Goal: Navigation & Orientation: Find specific page/section

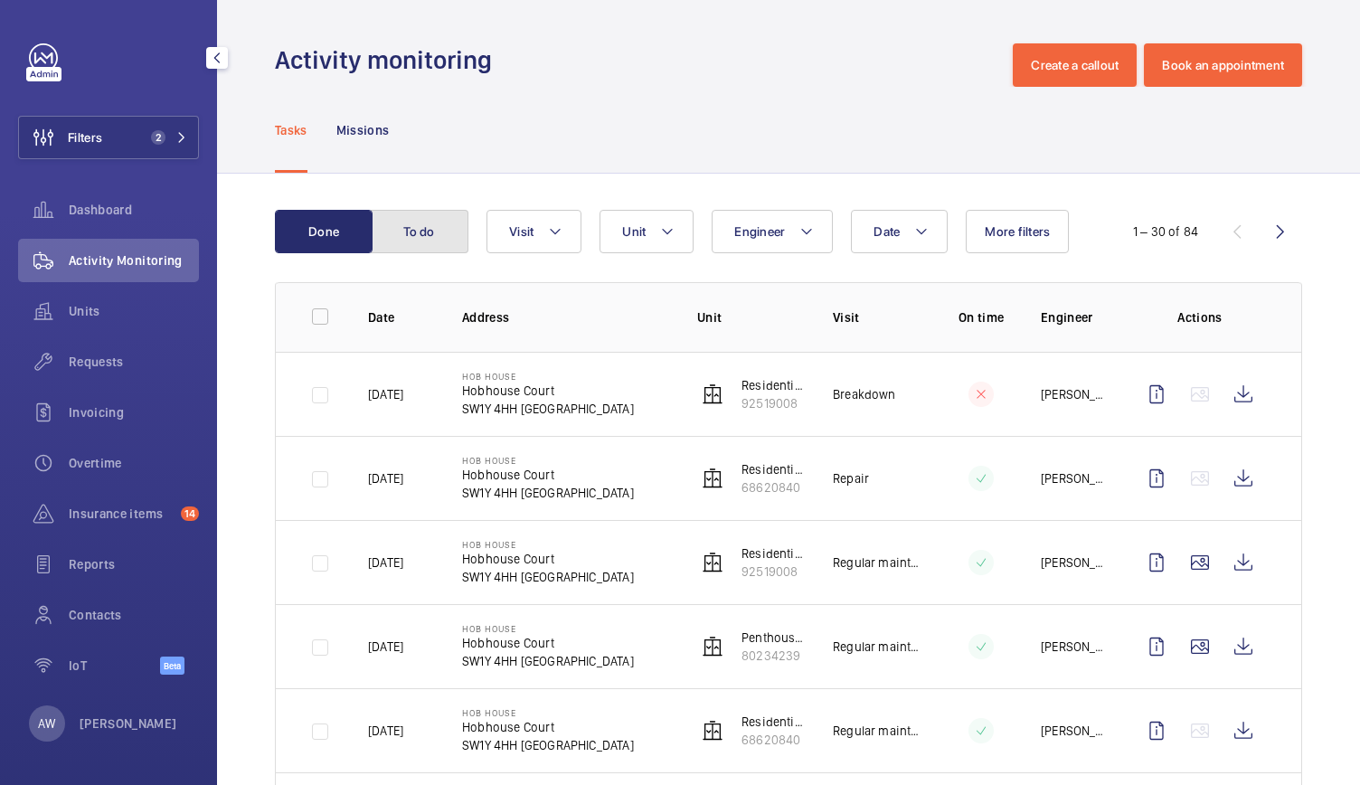
click at [420, 243] on button "To do" at bounding box center [420, 231] width 98 height 43
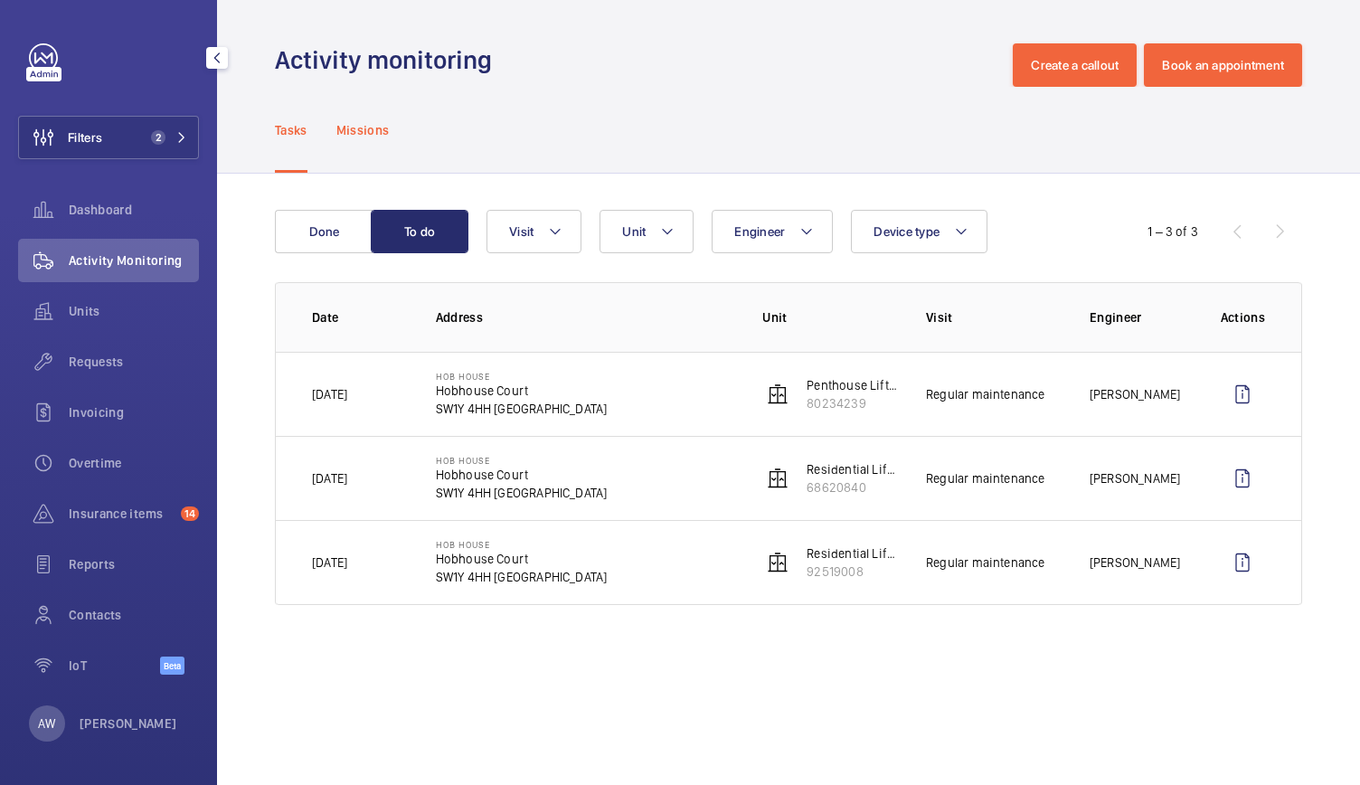
click at [378, 135] on p "Missions" at bounding box center [362, 130] width 53 height 18
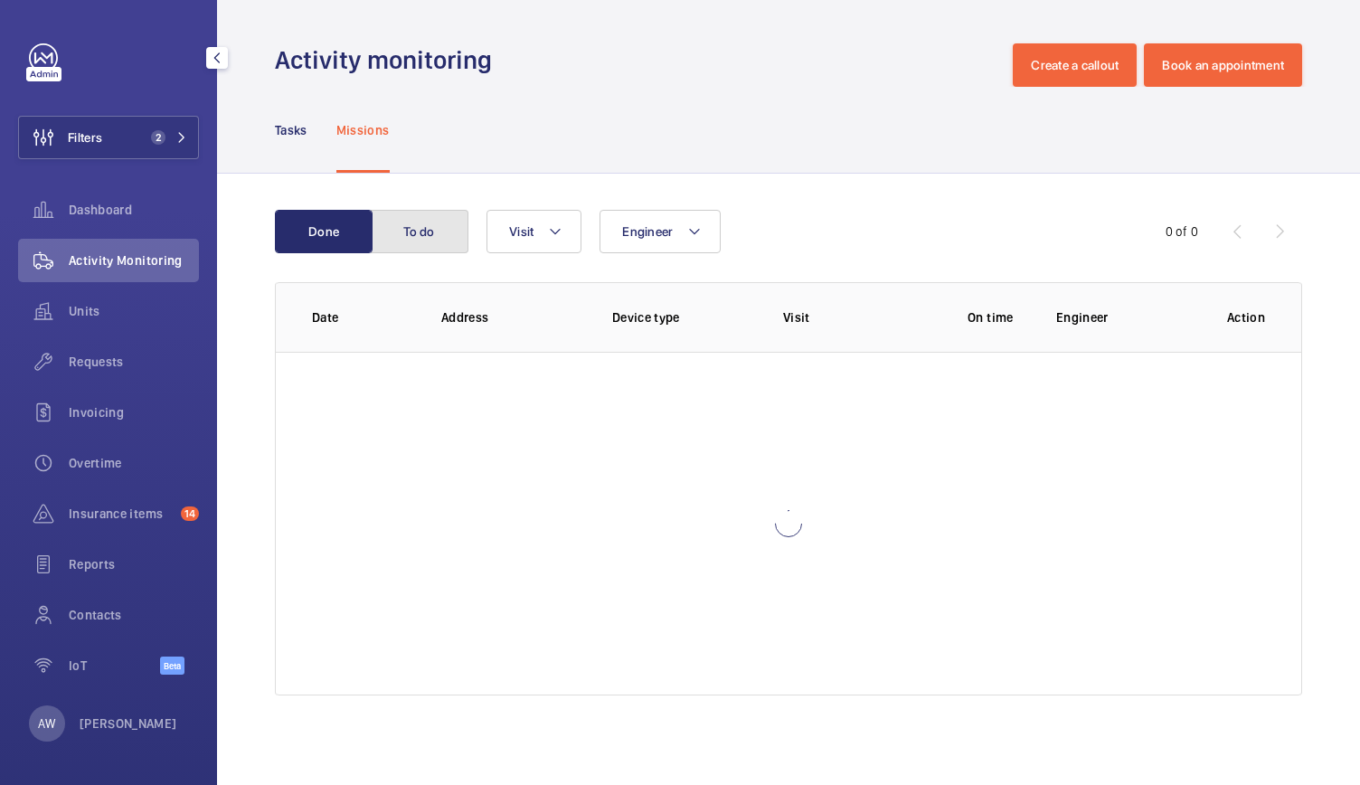
click at [439, 219] on button "To do" at bounding box center [420, 231] width 98 height 43
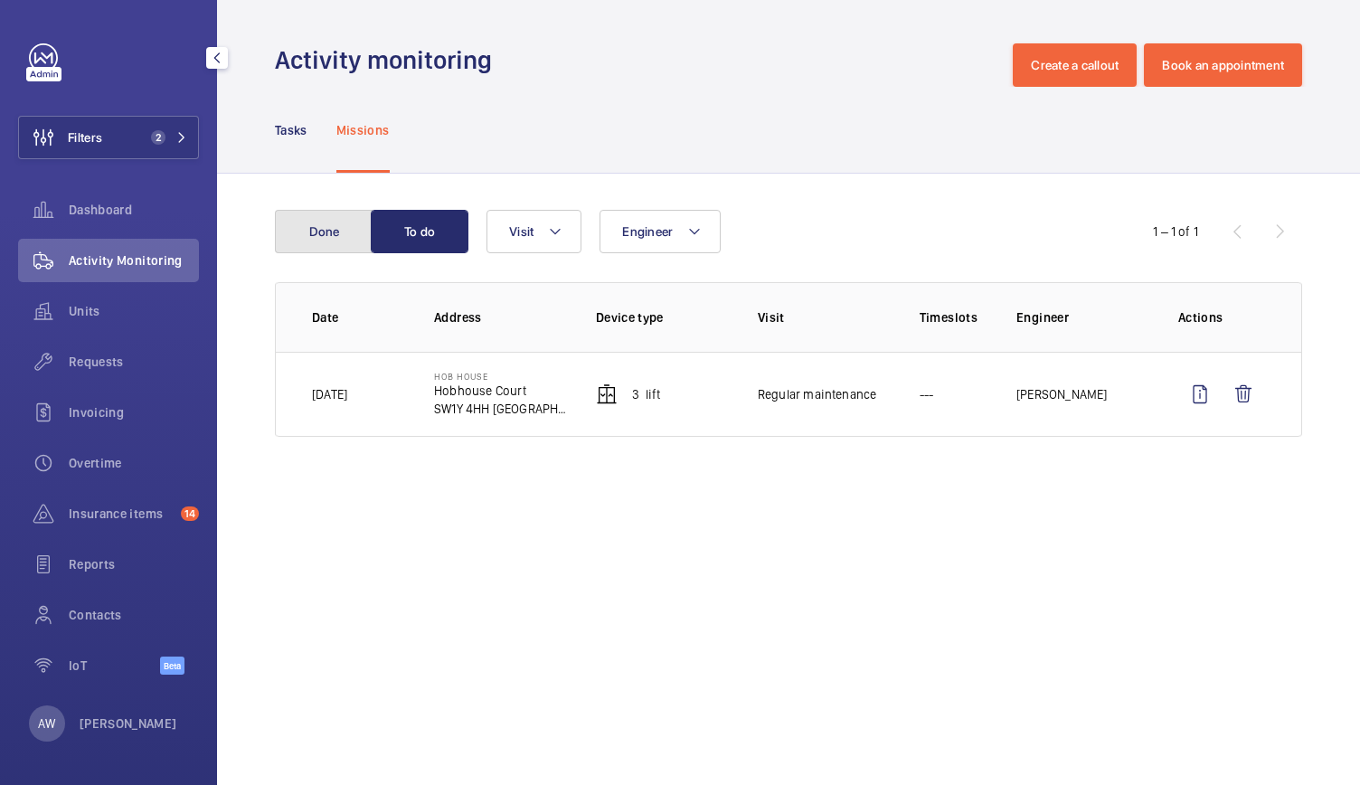
click at [323, 230] on button "Done" at bounding box center [324, 231] width 98 height 43
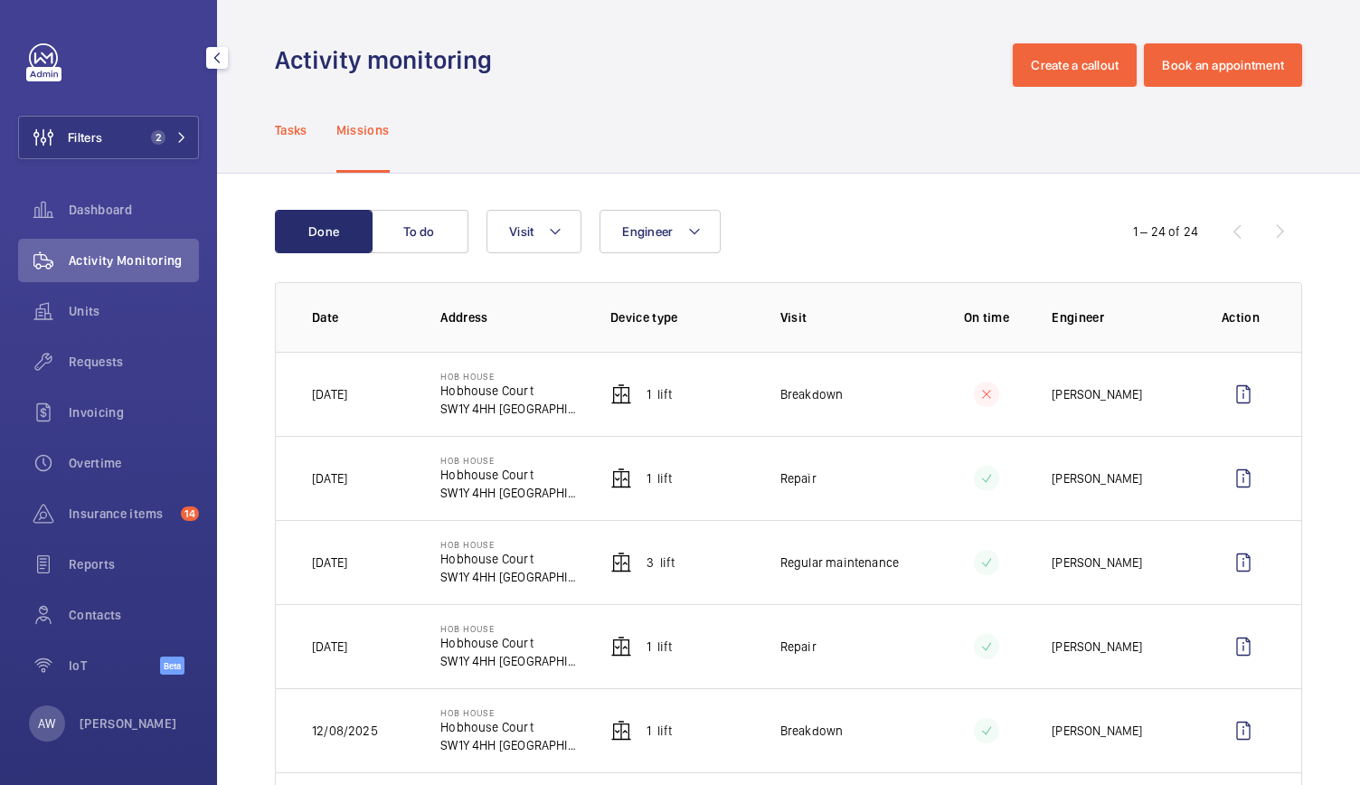
click at [282, 130] on p "Tasks" at bounding box center [291, 130] width 33 height 18
